Goal: Task Accomplishment & Management: Complete application form

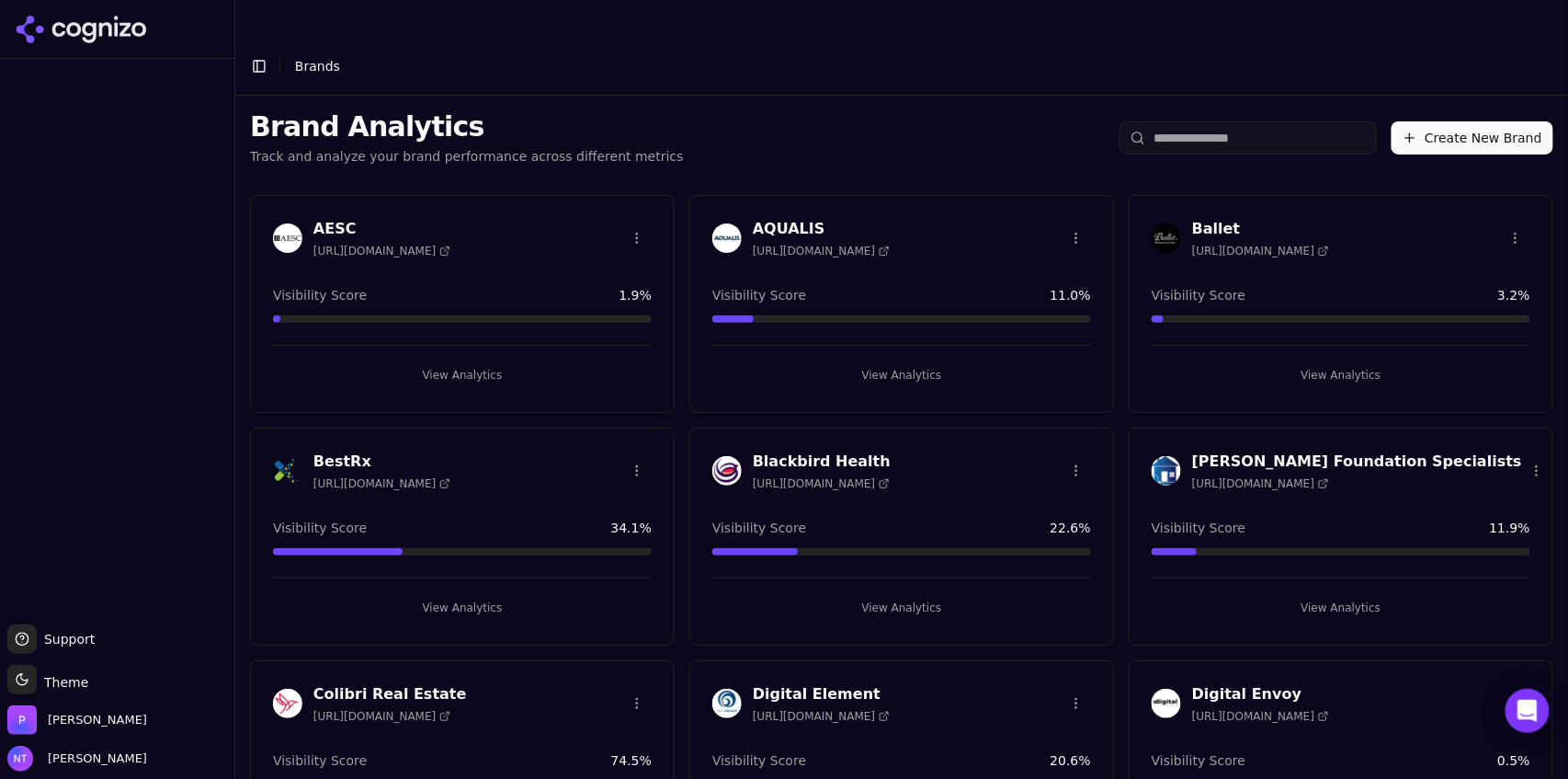
click at [1430, 122] on button "Create New Brand" at bounding box center [1472, 138] width 161 height 33
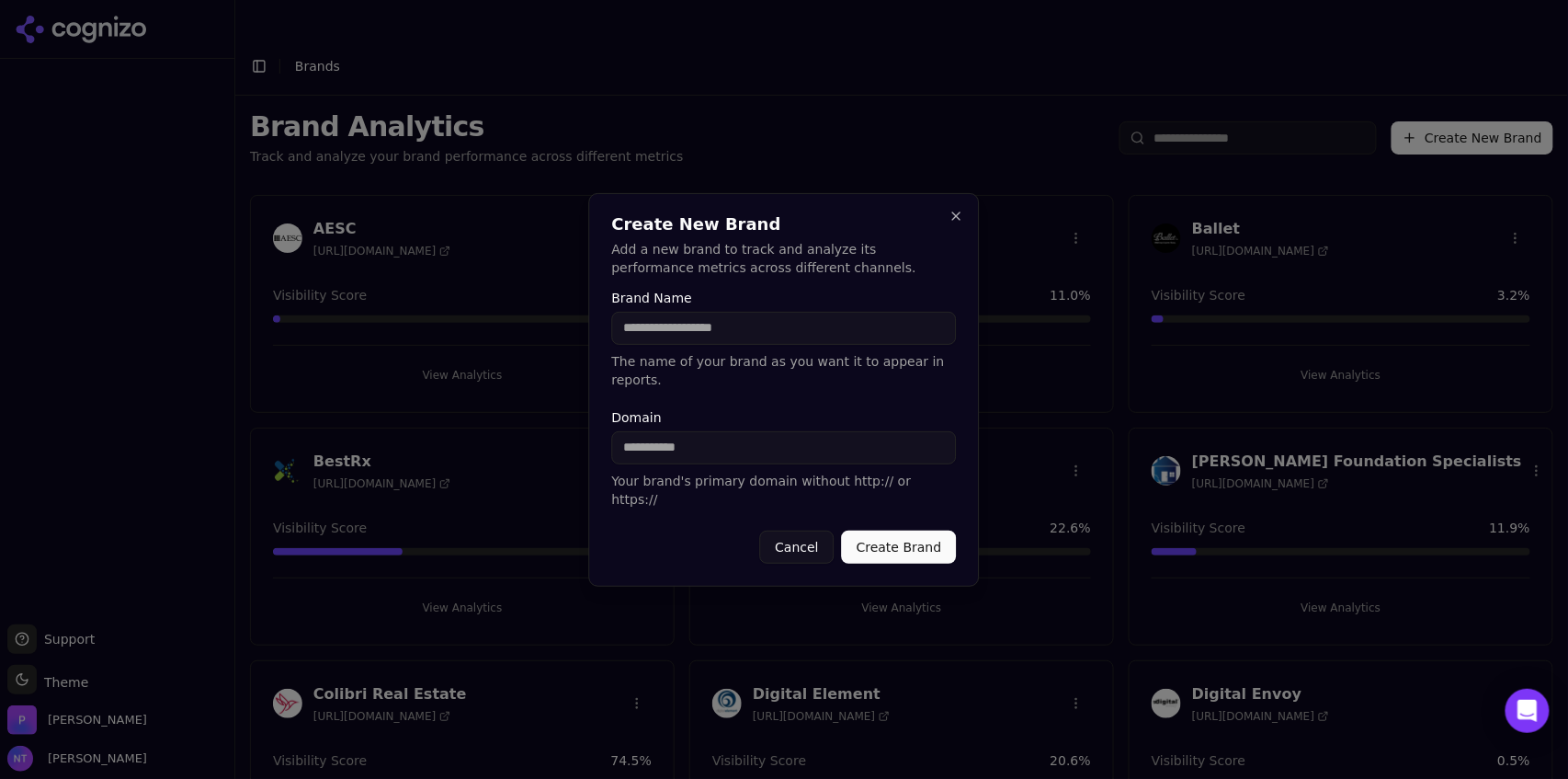
paste input "**********"
type input "**********"
click at [692, 345] on input "Brand Name" at bounding box center [784, 328] width 345 height 33
type input "**********"
click at [882, 531] on button "Create Brand" at bounding box center [899, 547] width 115 height 33
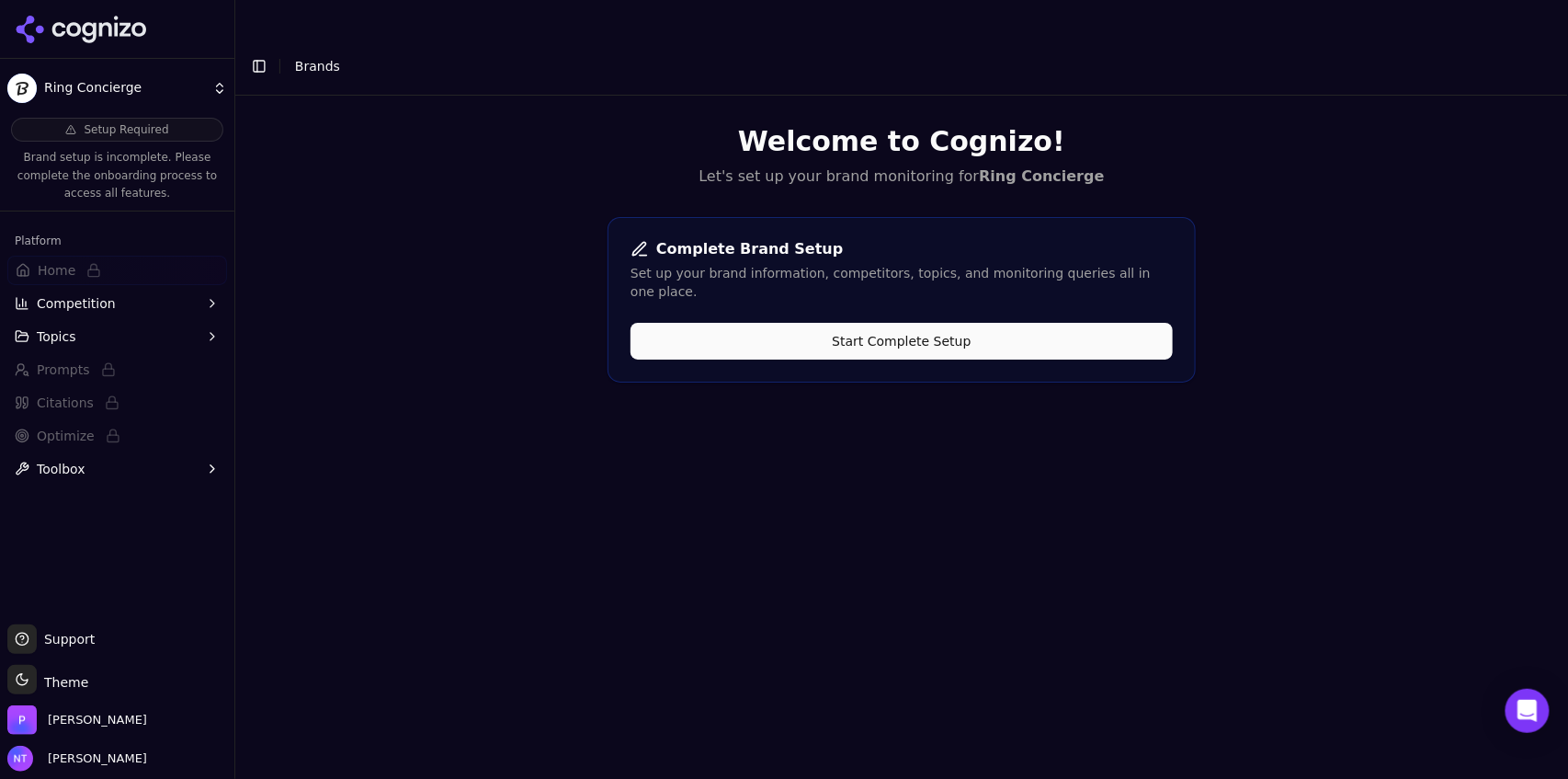
click at [964, 323] on button "Start Complete Setup" at bounding box center [902, 341] width 542 height 37
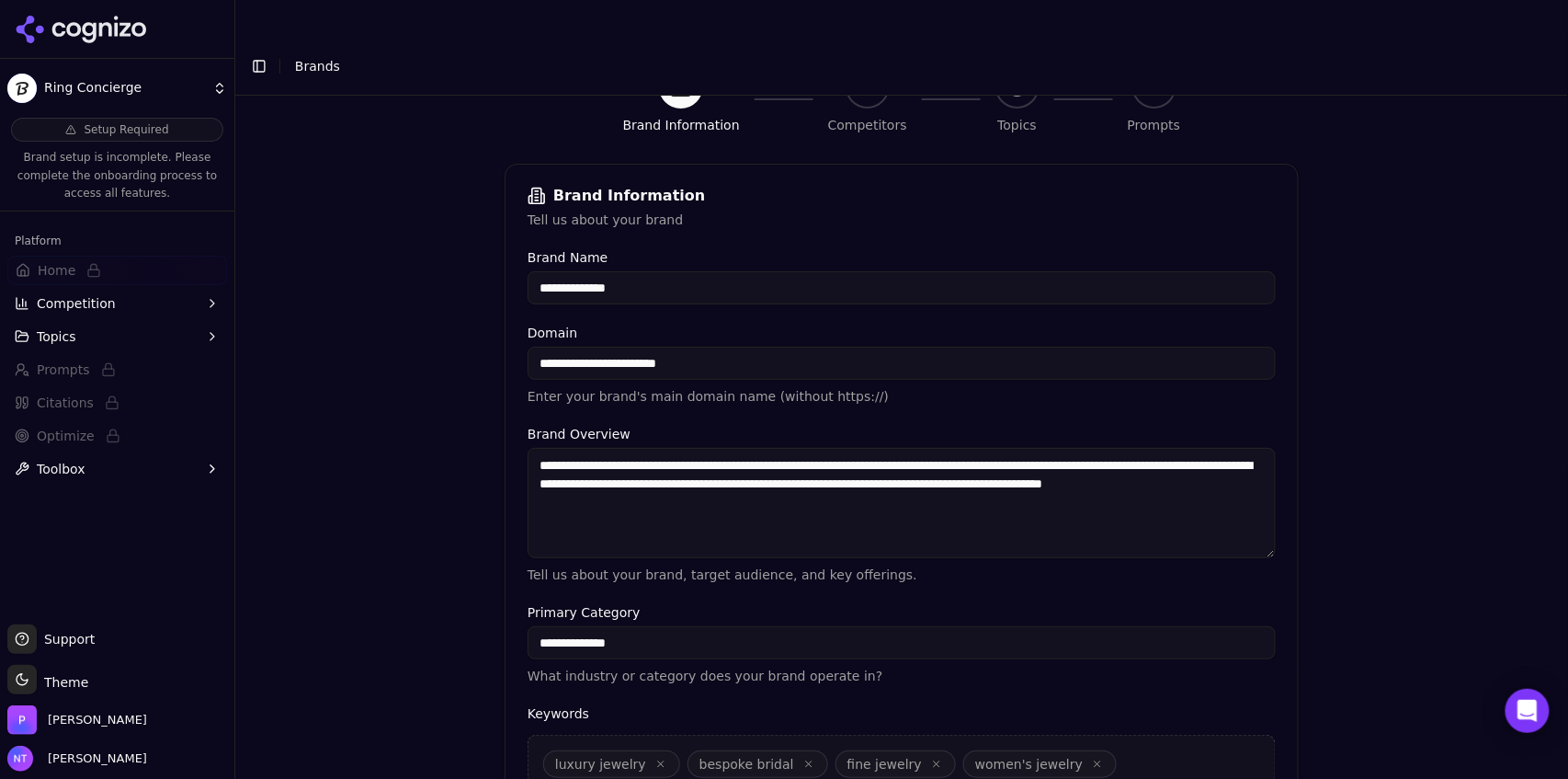
scroll to position [373, 0]
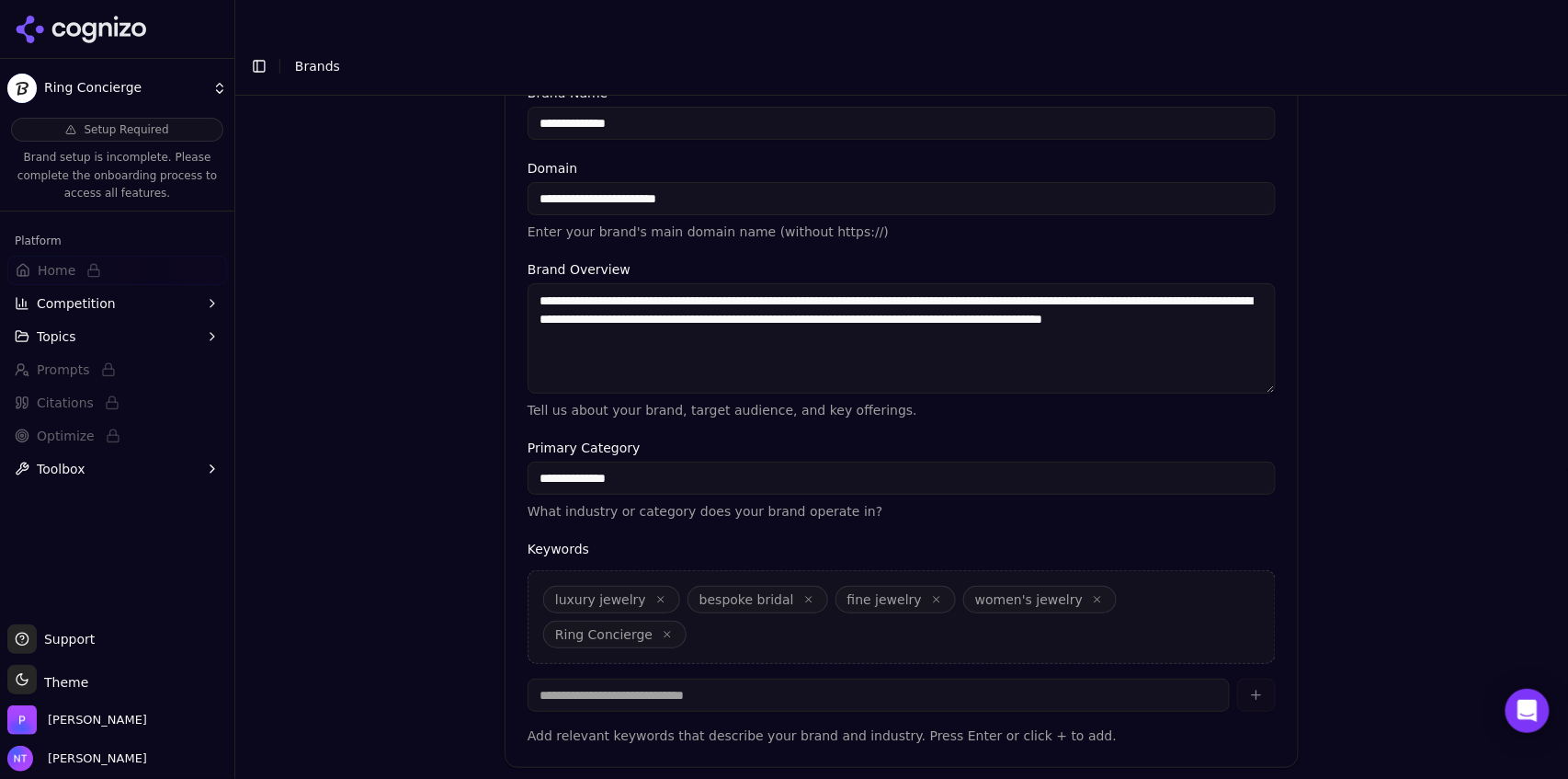
click at [673, 629] on icon "button" at bounding box center [667, 634] width 11 height 11
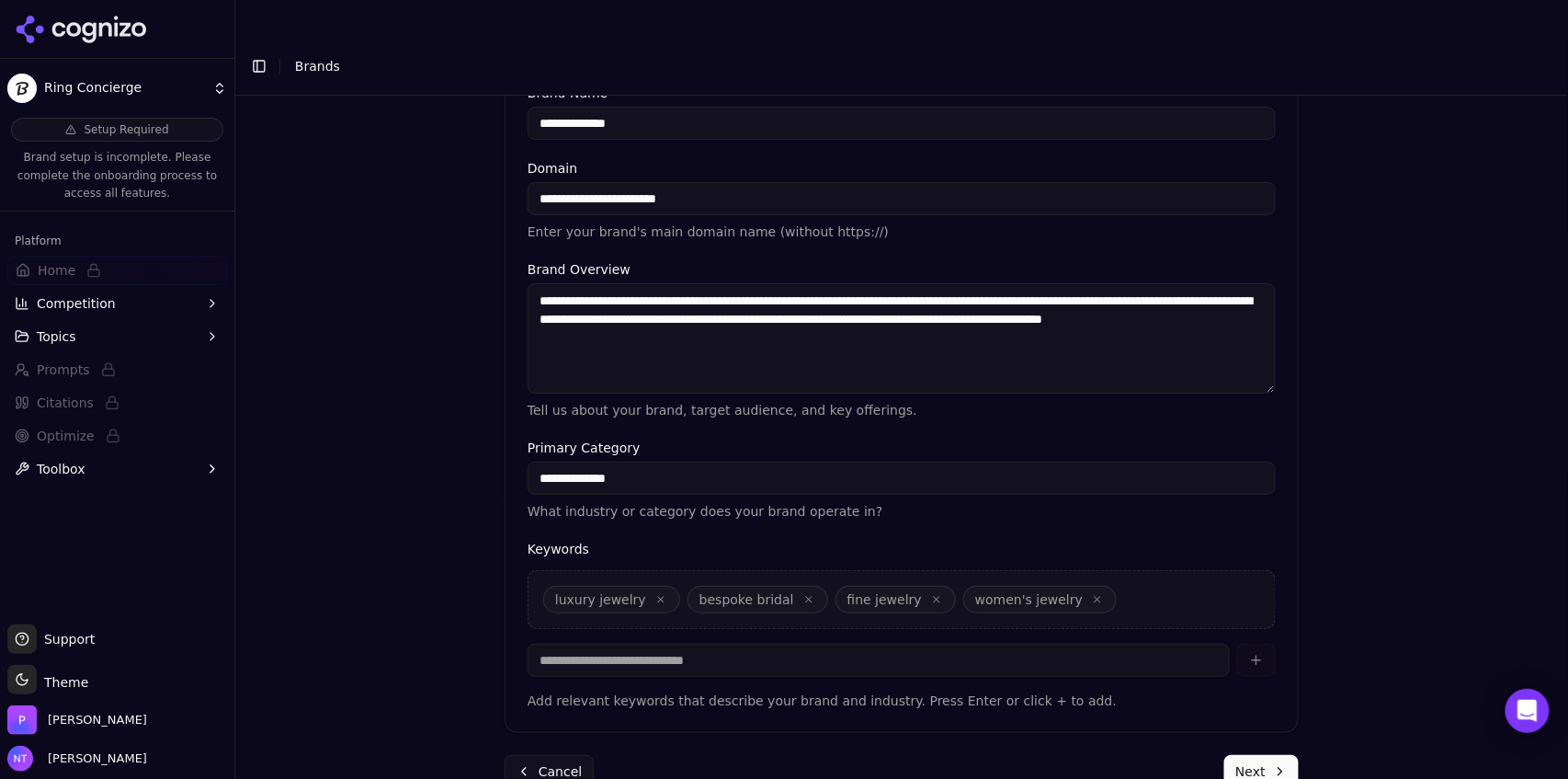
click at [1247, 755] on button "Next" at bounding box center [1261, 771] width 75 height 33
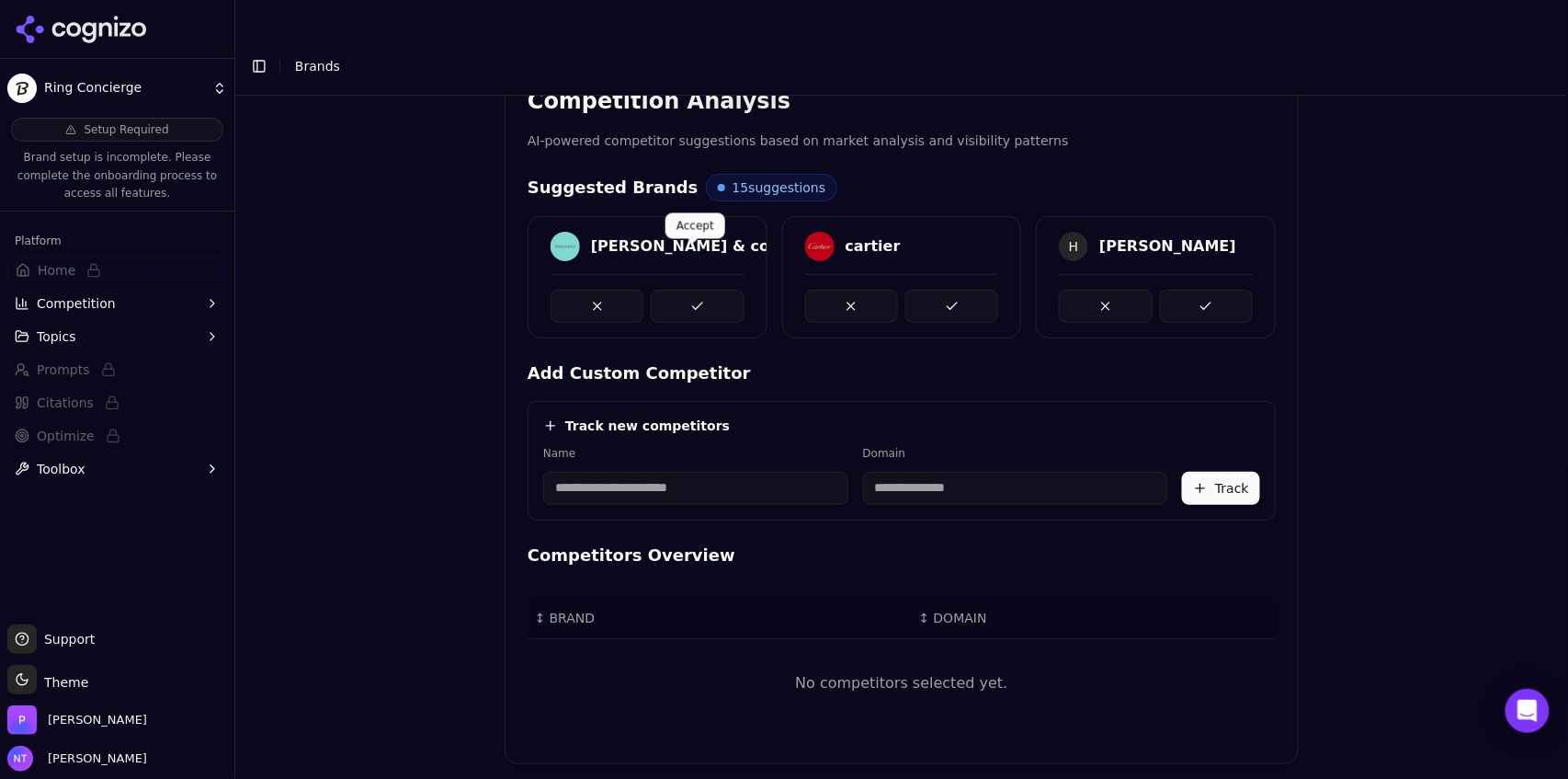
click at [686, 290] on button at bounding box center [697, 306] width 93 height 33
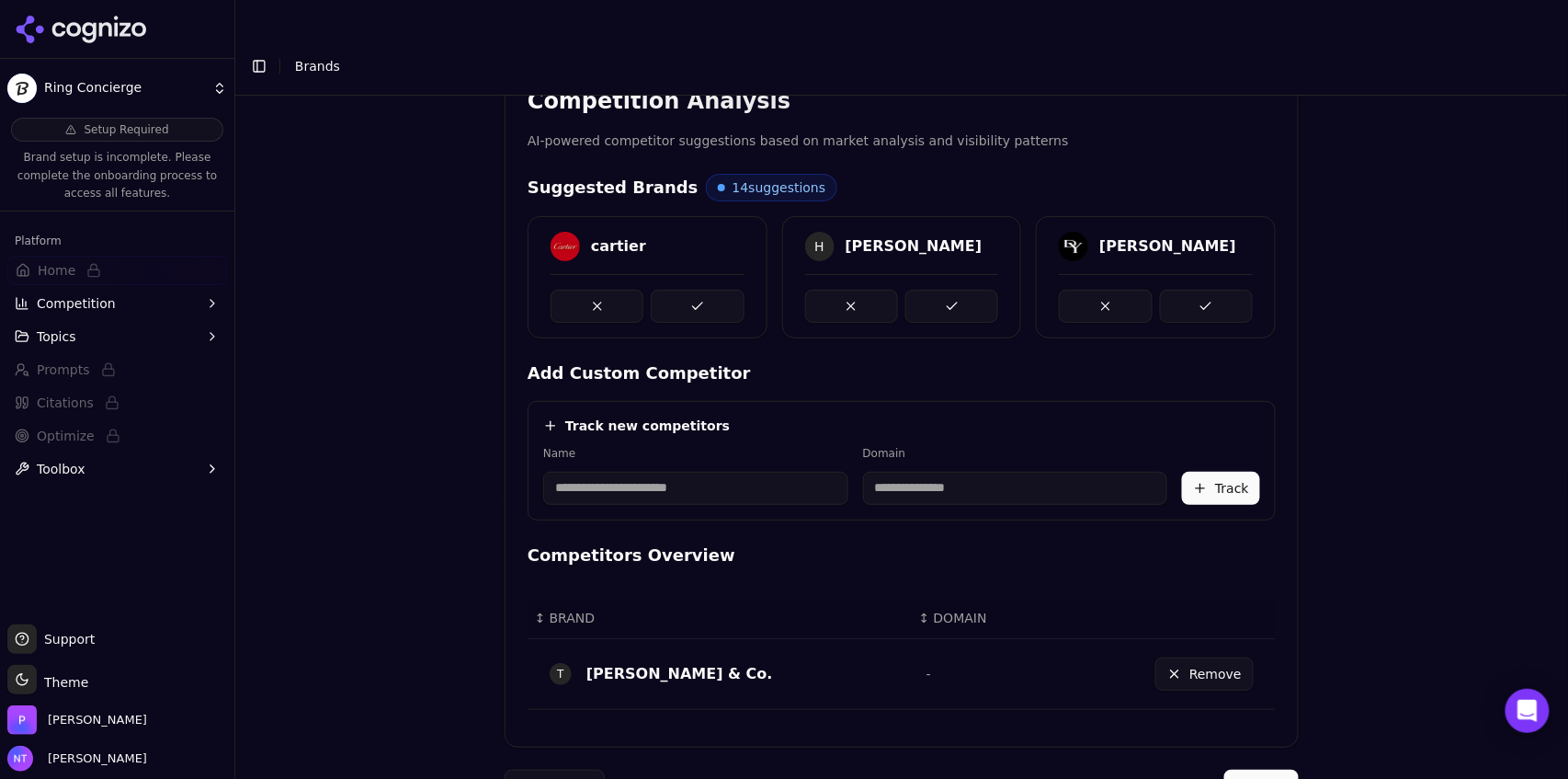
click at [686, 290] on button at bounding box center [697, 306] width 93 height 33
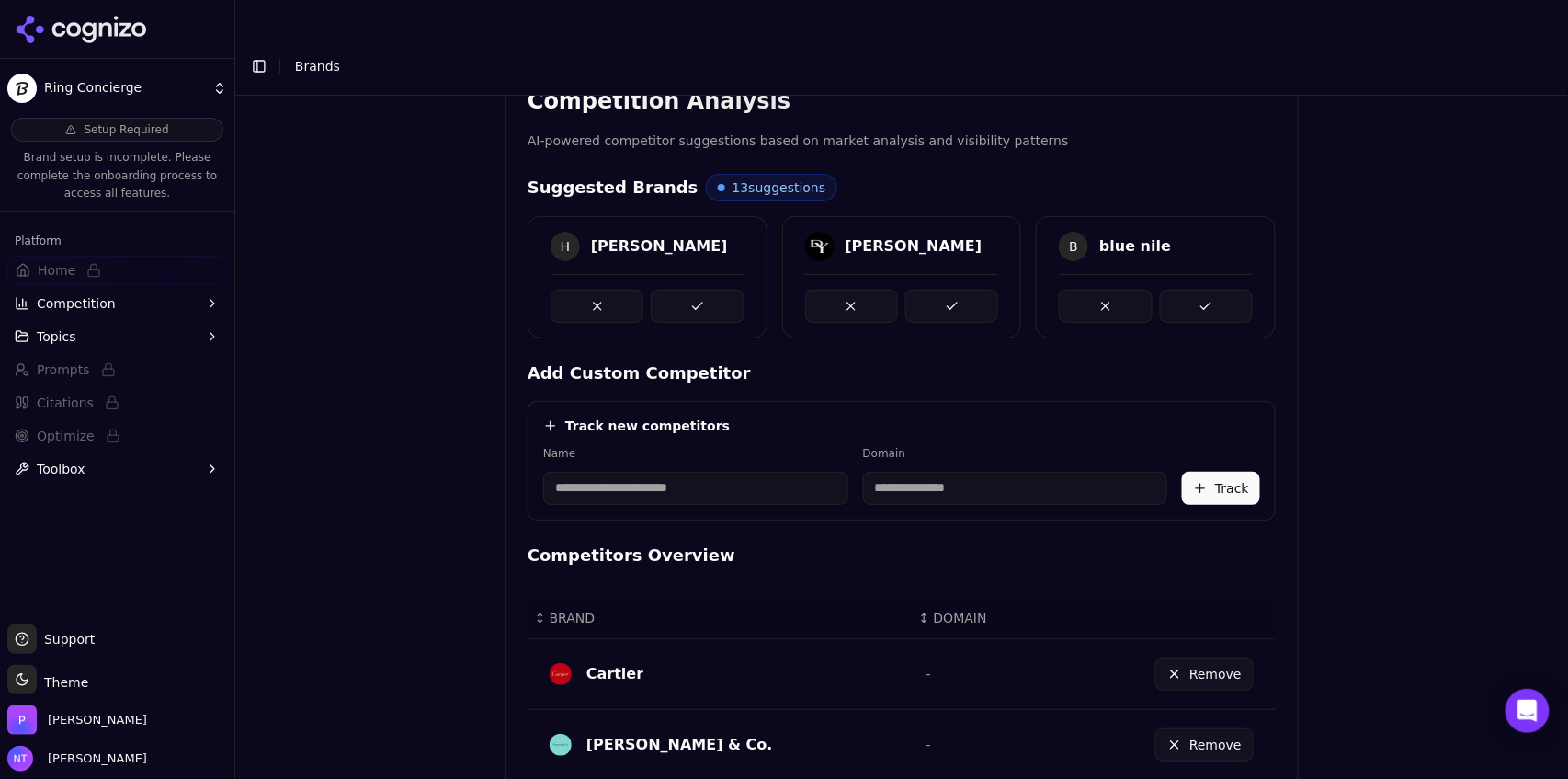
click at [686, 290] on button at bounding box center [697, 306] width 93 height 33
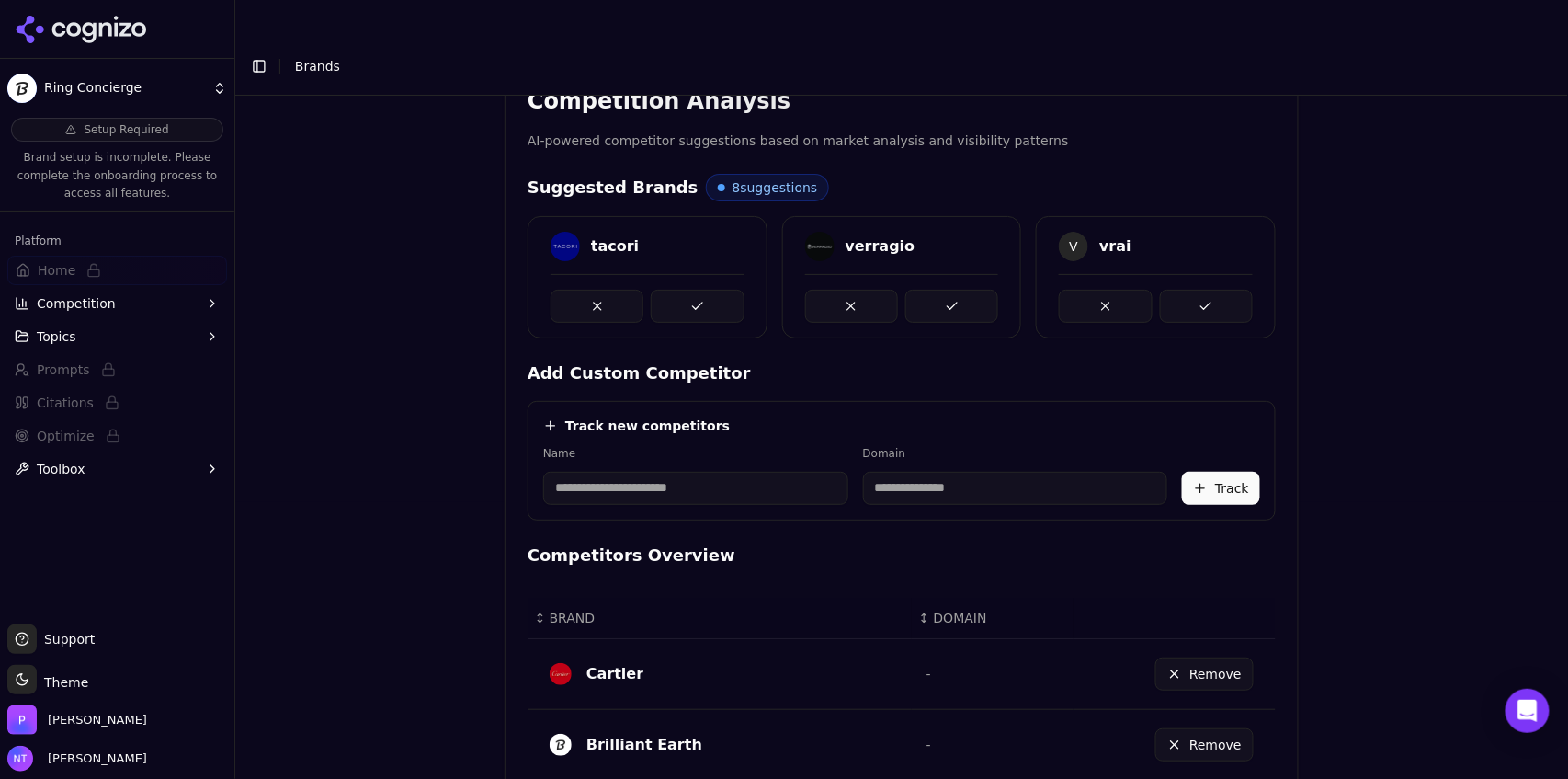
click at [686, 290] on button at bounding box center [697, 306] width 93 height 33
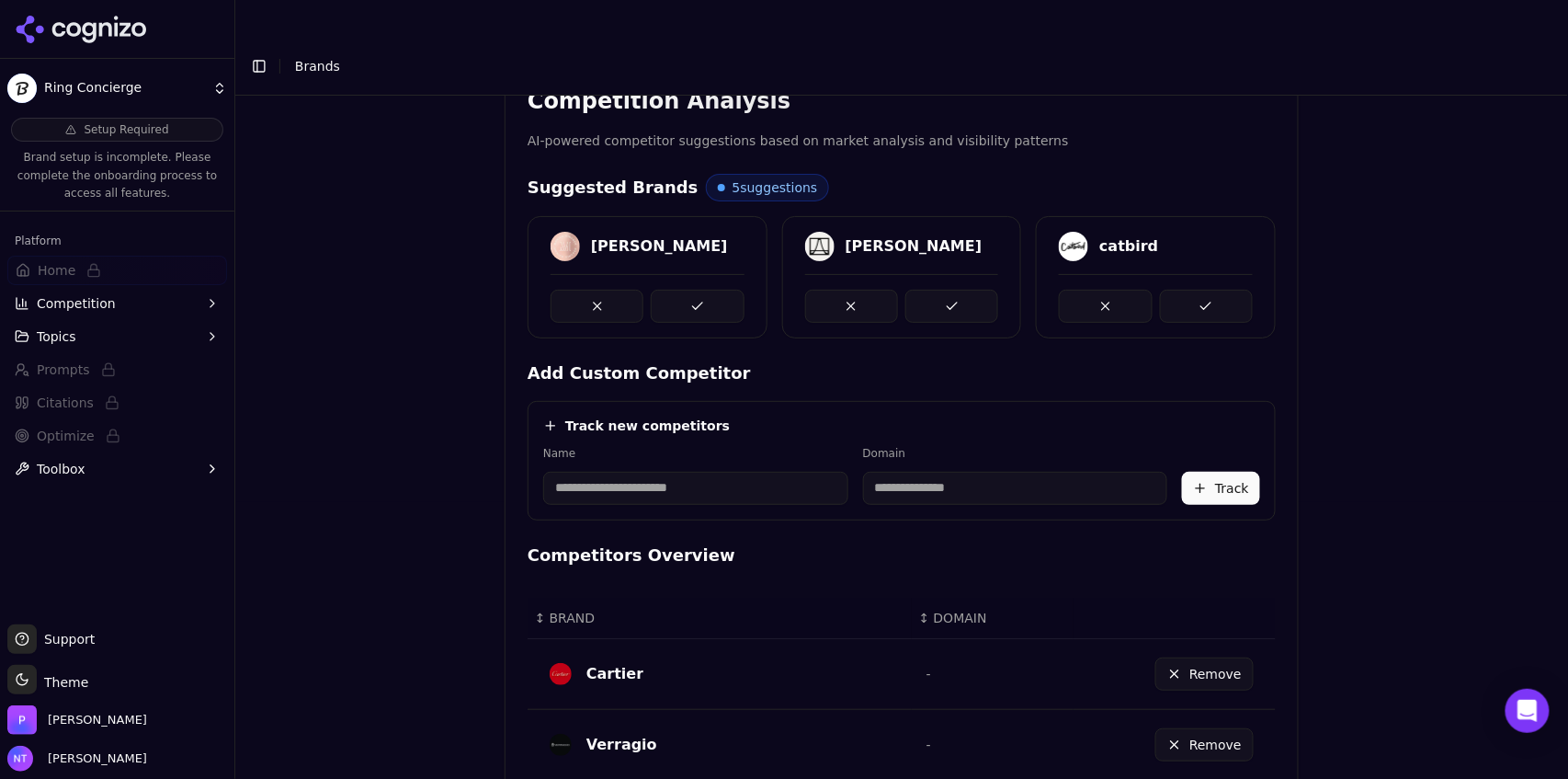
click at [686, 290] on button at bounding box center [697, 306] width 93 height 33
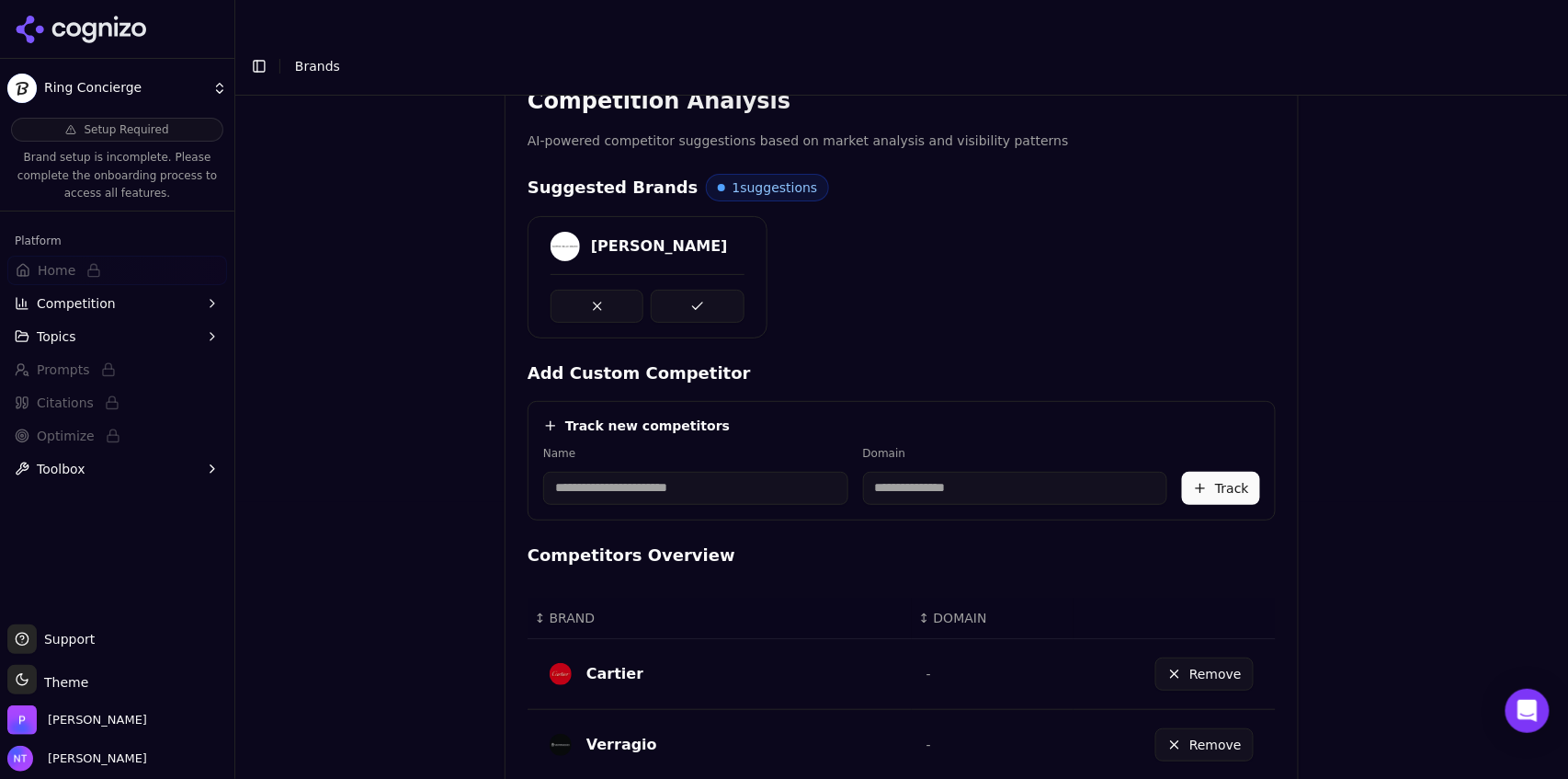
click at [686, 290] on button at bounding box center [697, 306] width 93 height 33
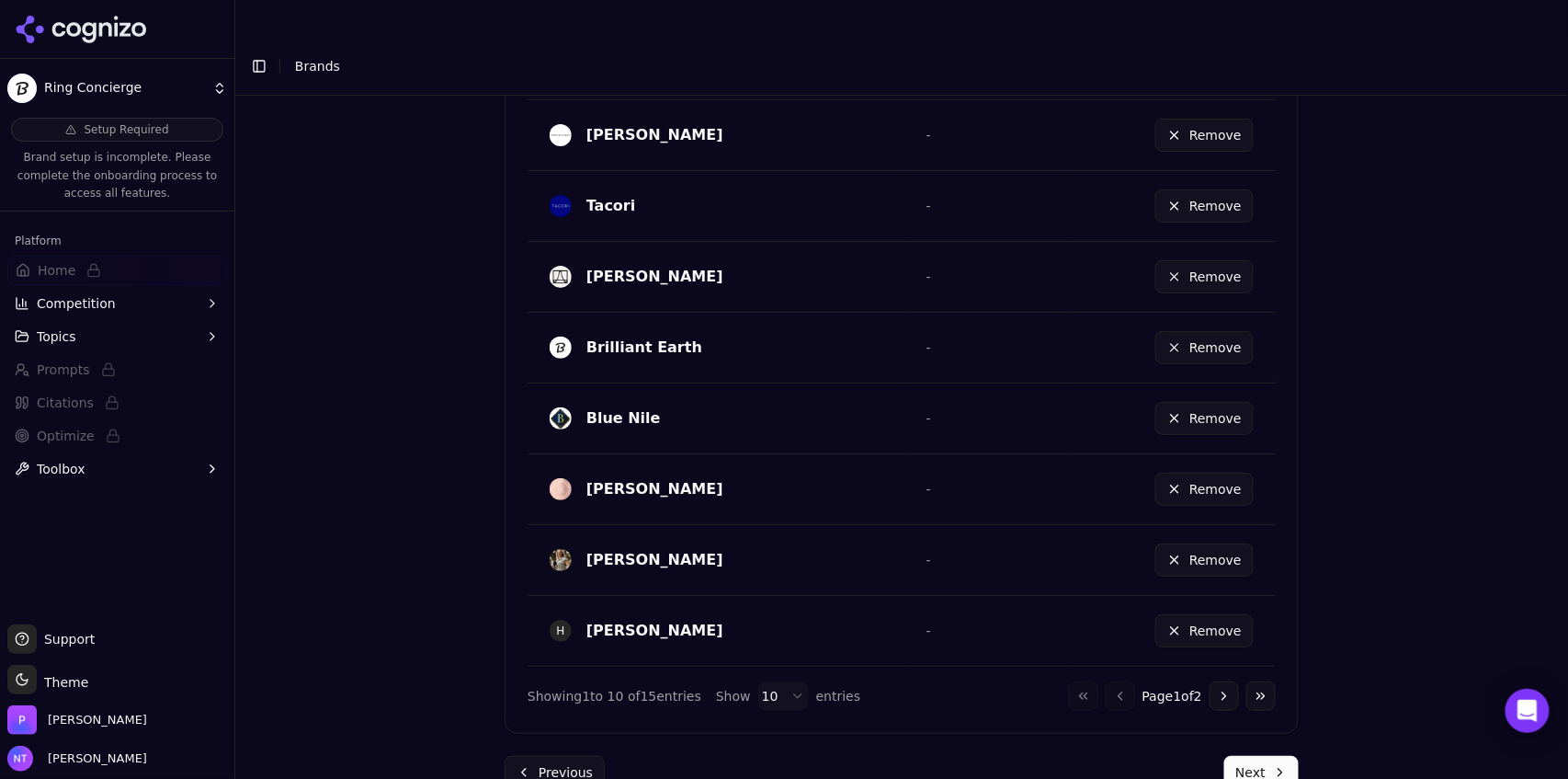
click at [1260, 756] on button "Next" at bounding box center [1261, 772] width 75 height 33
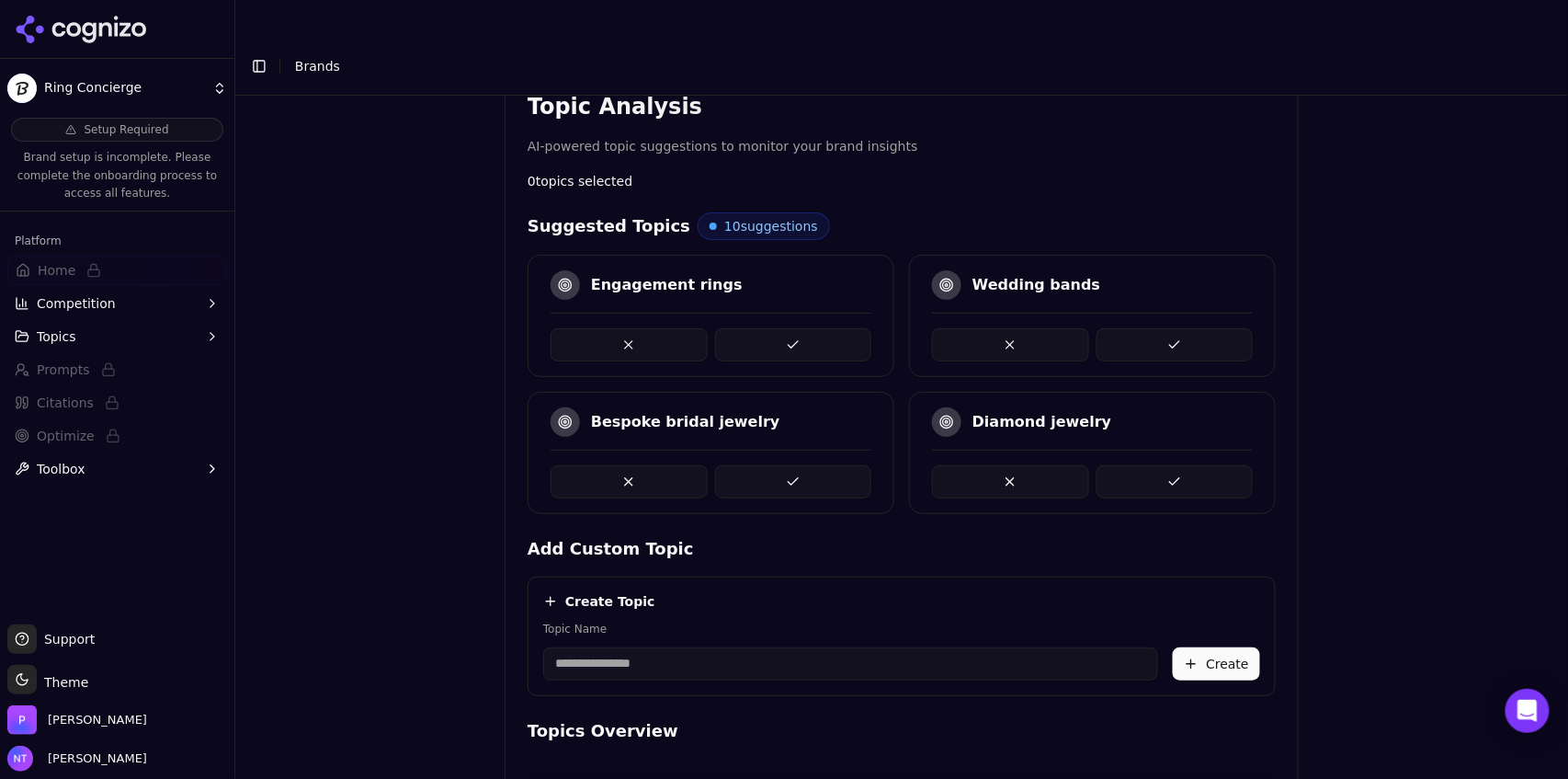
scroll to position [346, 0]
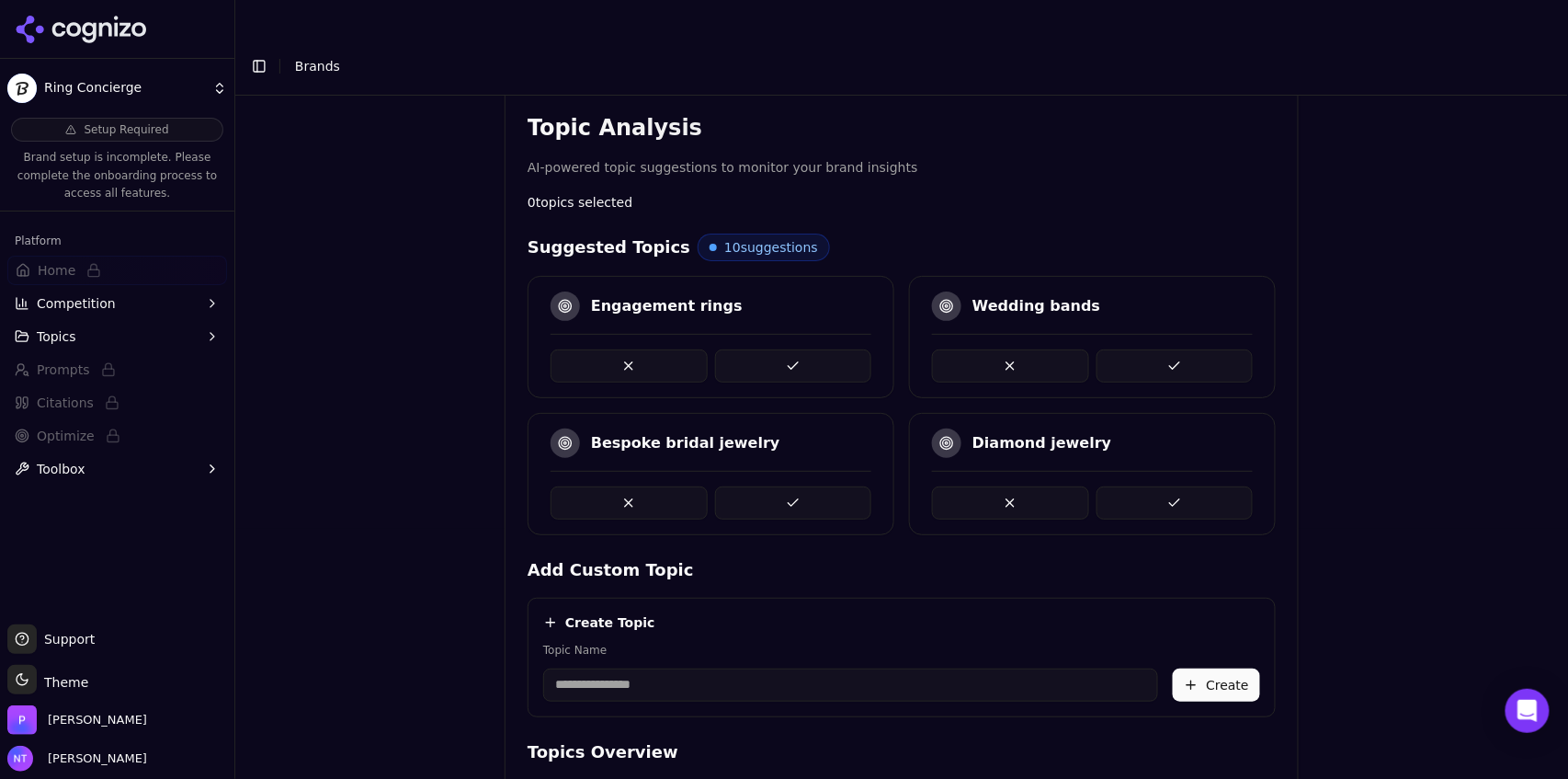
click at [820, 349] on button at bounding box center [794, 365] width 157 height 33
click at [1147, 349] on button at bounding box center [1175, 365] width 157 height 33
click at [1141, 349] on button at bounding box center [1175, 365] width 157 height 33
click at [1135, 487] on button at bounding box center [1175, 503] width 157 height 33
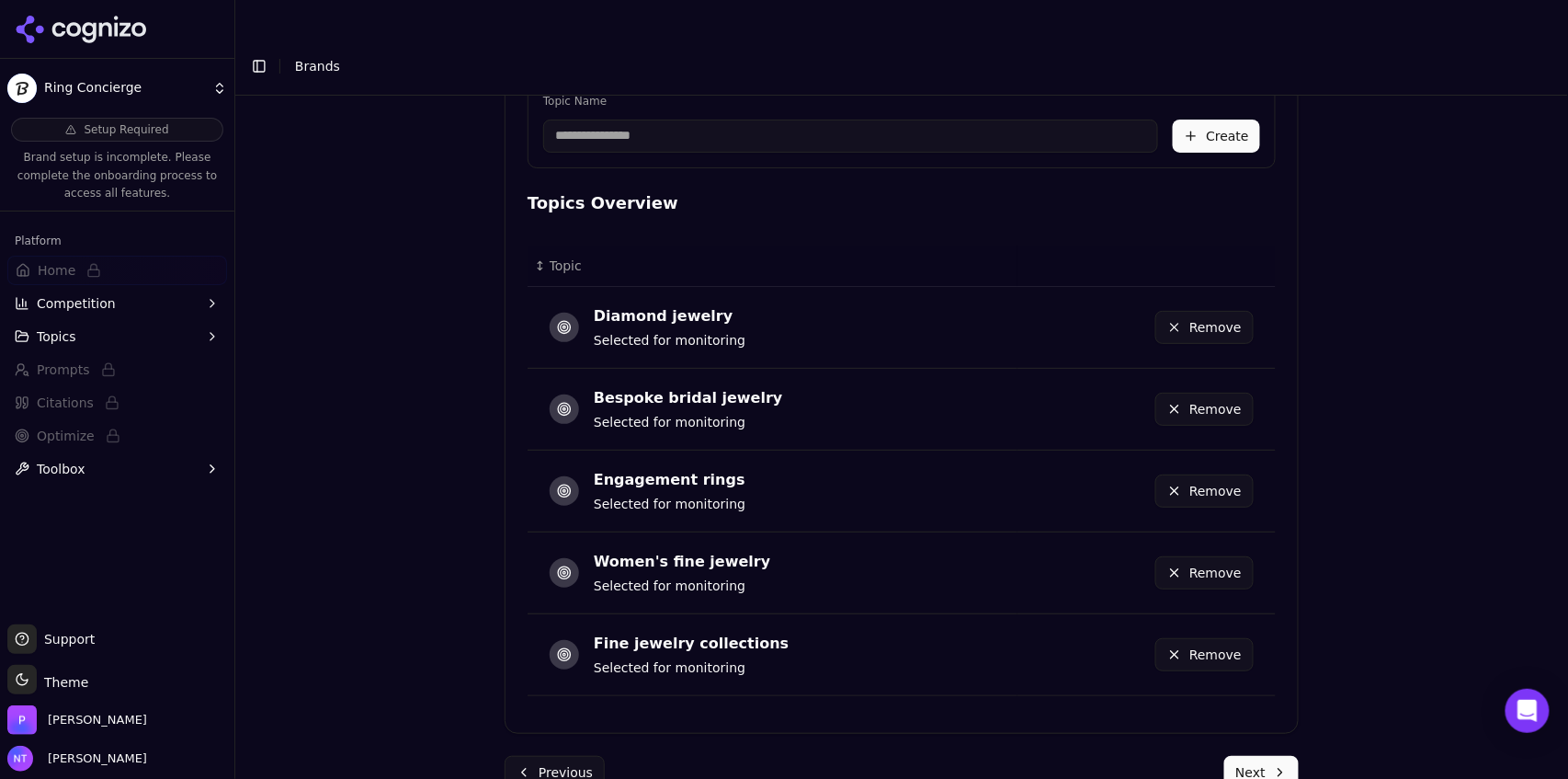
click at [1257, 756] on button "Next" at bounding box center [1261, 772] width 75 height 33
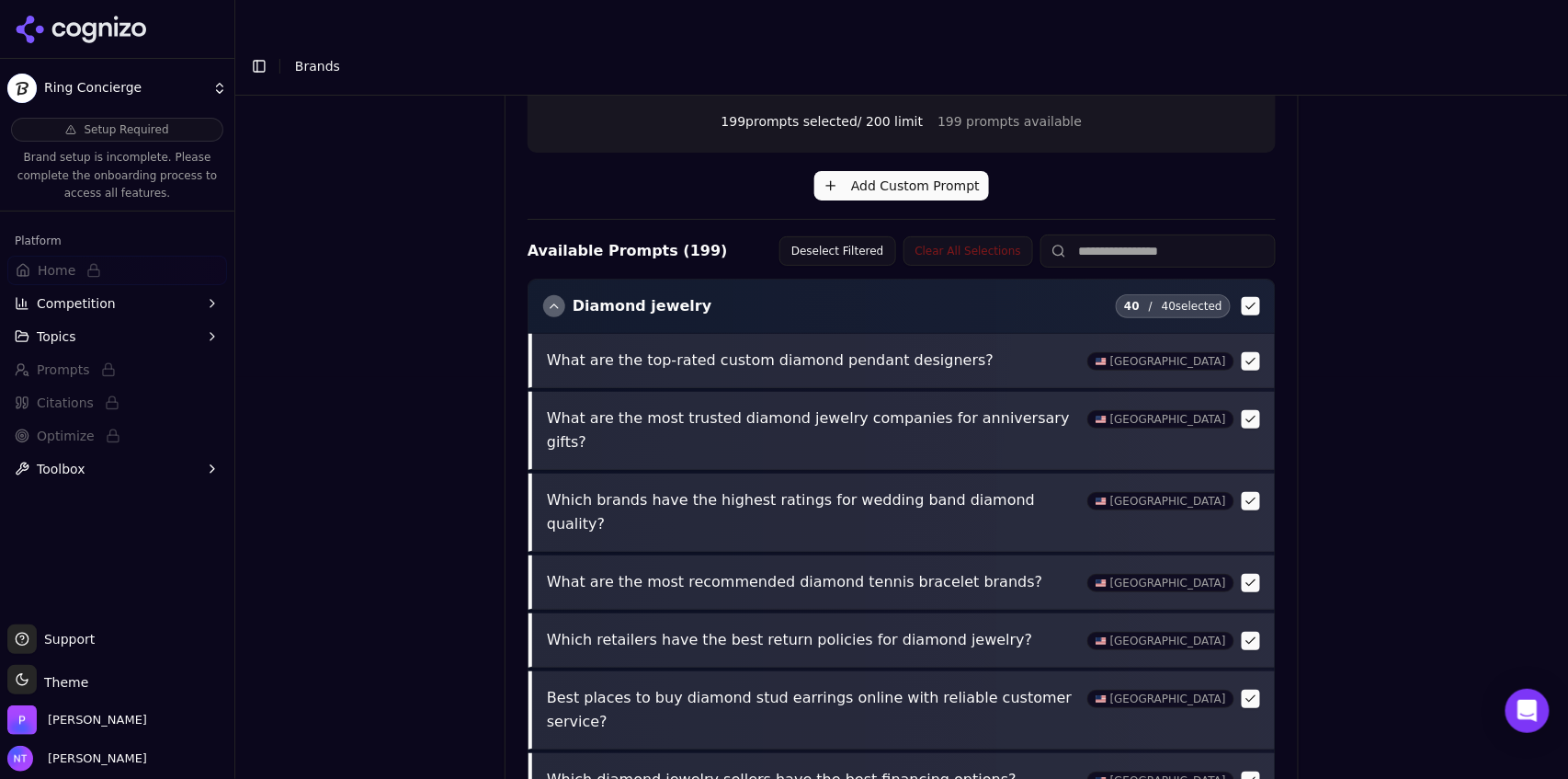
scroll to position [707, 0]
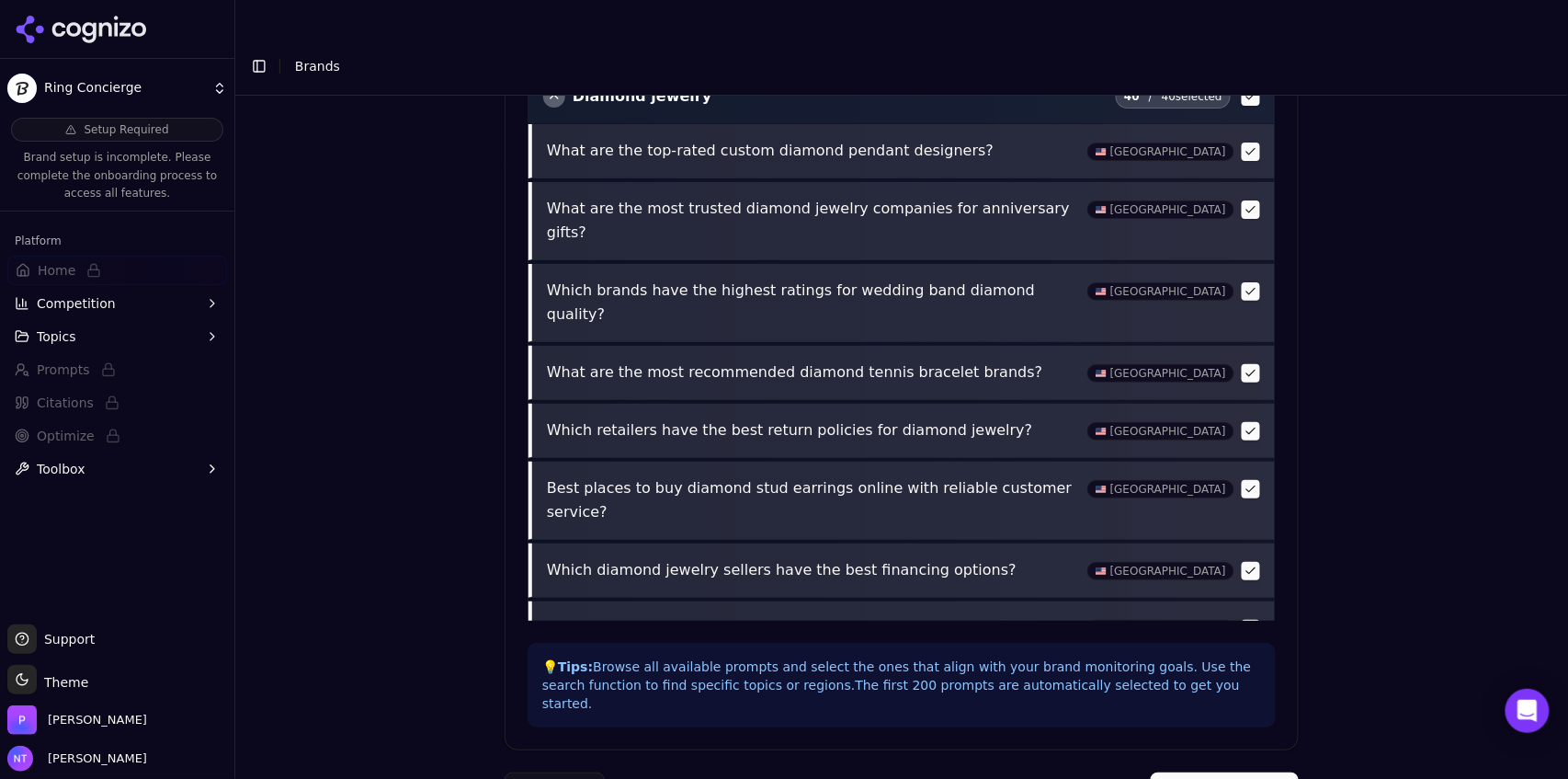
click at [1231, 773] on button "Complete Setup" at bounding box center [1225, 789] width 148 height 33
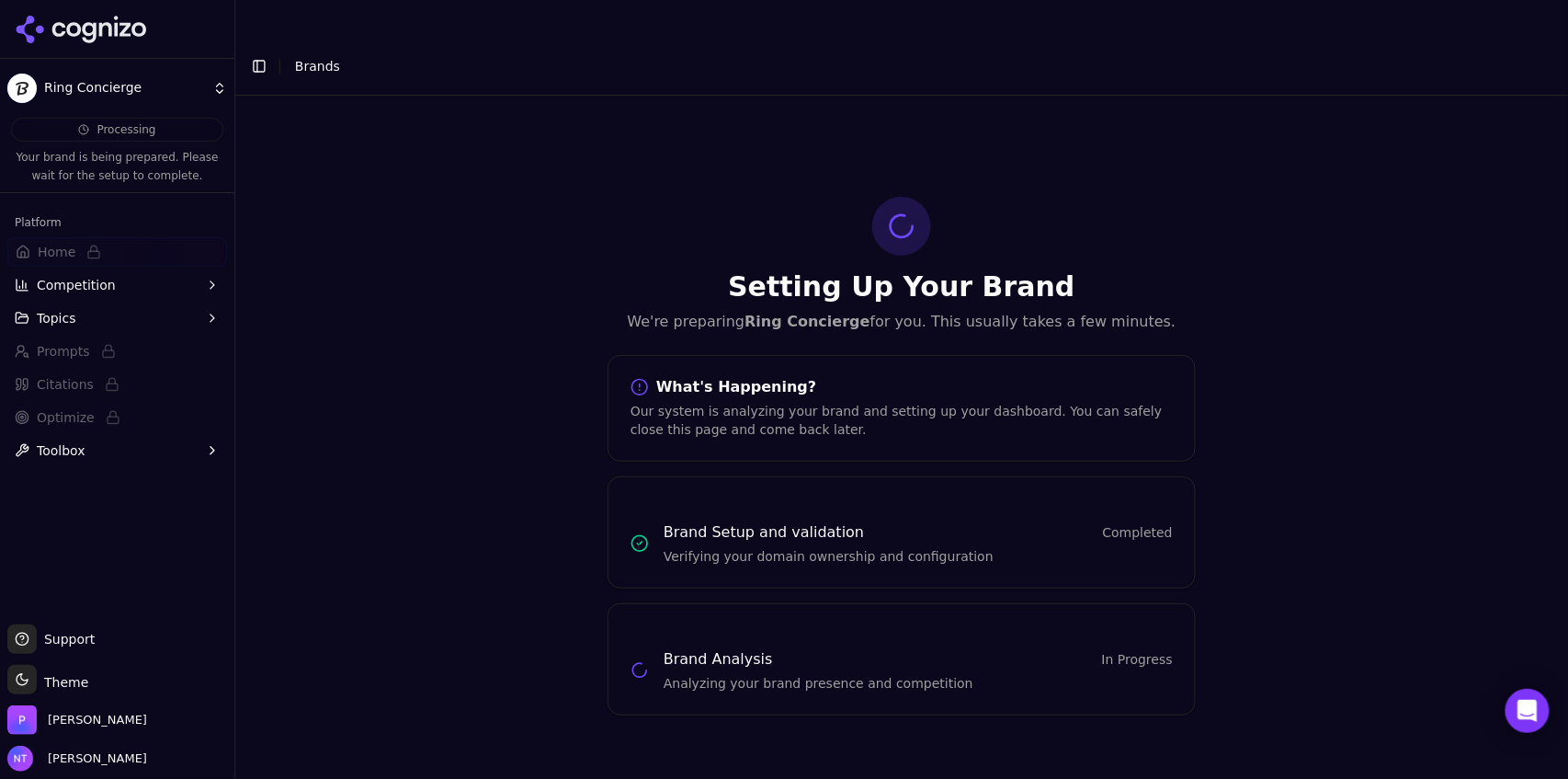
scroll to position [0, 0]
